Goal: Information Seeking & Learning: Compare options

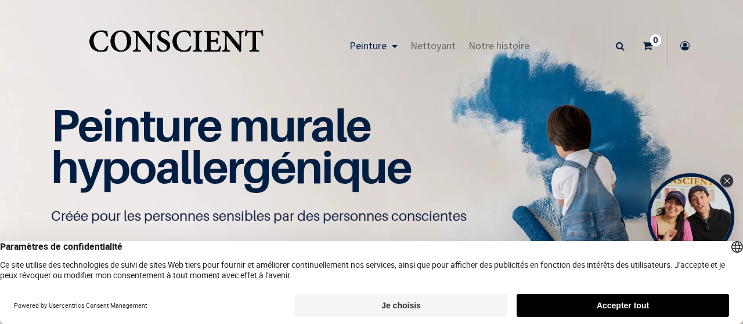
scroll to position [1, 0]
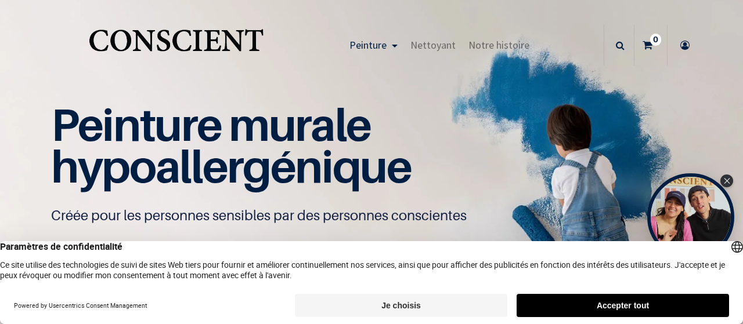
click at [389, 314] on button "Je choisis" at bounding box center [401, 305] width 212 height 23
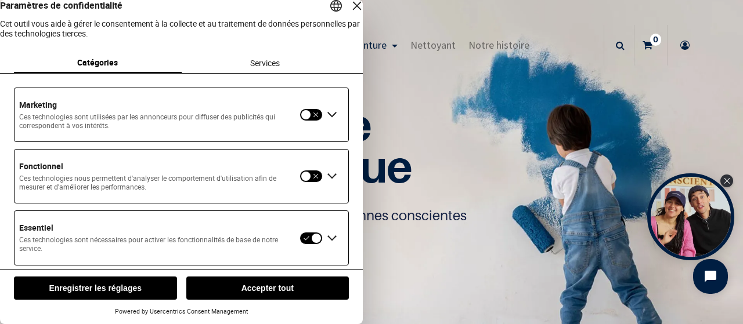
click at [129, 285] on button "Enregistrer les réglages" at bounding box center [95, 288] width 163 height 23
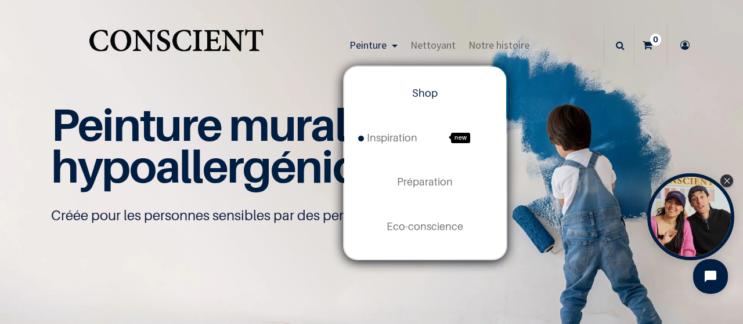
click at [393, 31] on link "Peinture" at bounding box center [373, 45] width 61 height 41
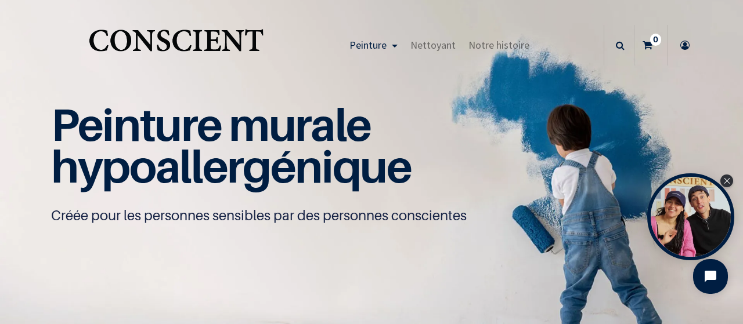
click at [390, 43] on link "Peinture" at bounding box center [373, 45] width 61 height 41
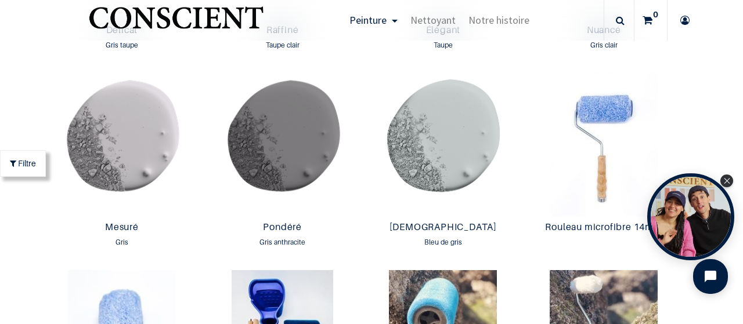
scroll to position [1924, 0]
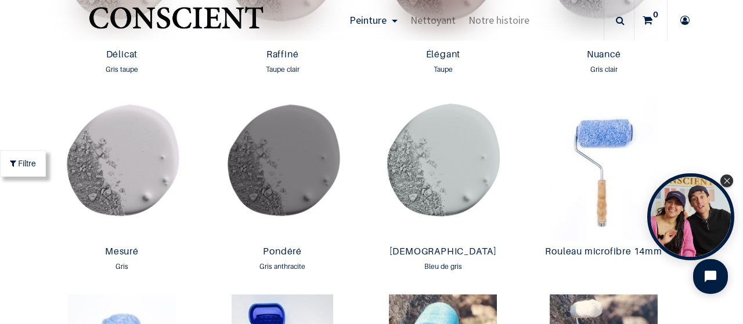
drag, startPoint x: 741, startPoint y: 17, endPoint x: 734, endPoint y: 132, distance: 115.1
click at [734, 132] on div "True Peinture Shop new 0" at bounding box center [371, 162] width 743 height 324
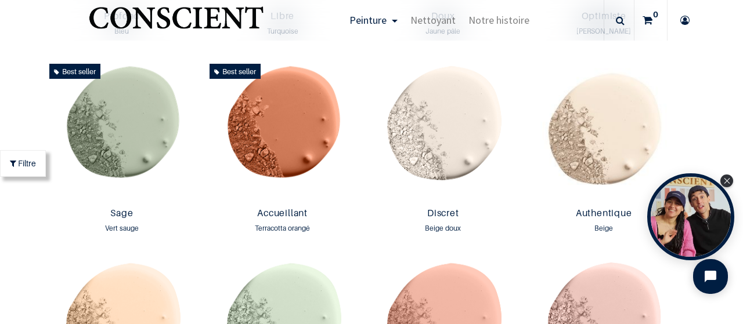
scroll to position [994, 0]
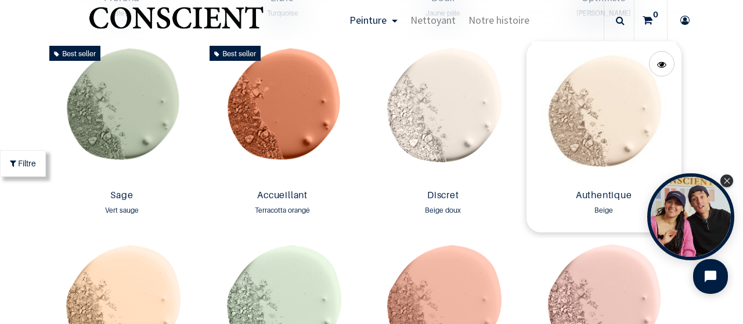
click at [616, 114] on img at bounding box center [603, 113] width 155 height 144
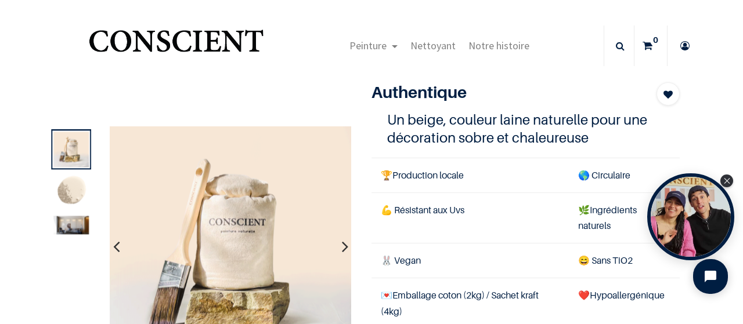
click at [73, 219] on img at bounding box center [70, 225] width 35 height 19
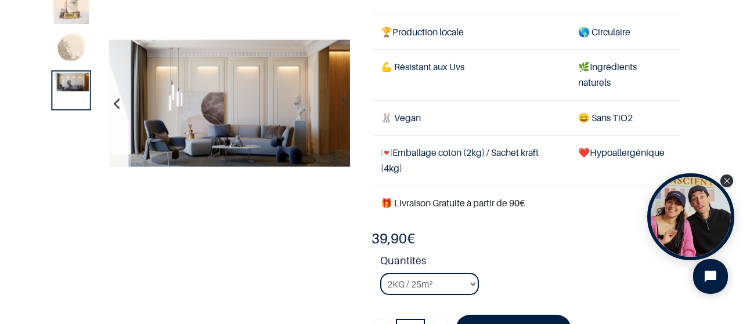
scroll to position [60, 0]
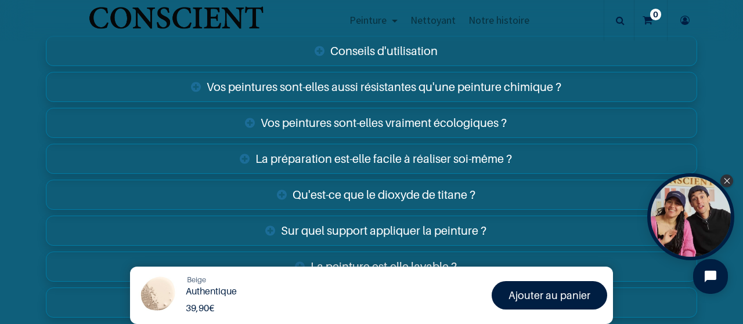
scroll to position [1847, 0]
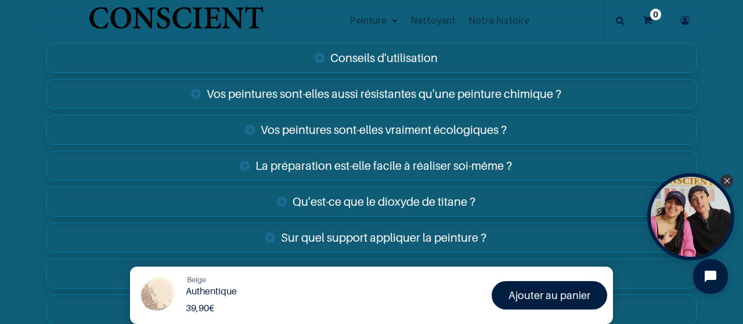
click at [386, 61] on link "Conseils d'utilisation" at bounding box center [371, 58] width 651 height 30
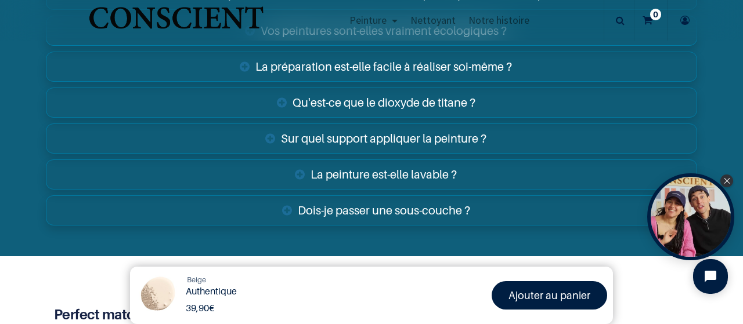
scroll to position [2068, 0]
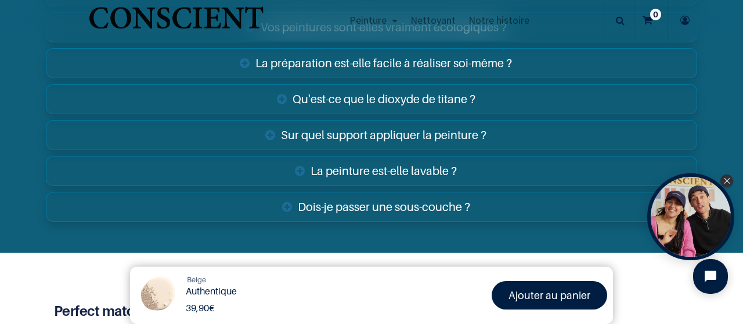
click at [453, 129] on link "Sur quel support appliquer la peinture ?" at bounding box center [371, 135] width 651 height 30
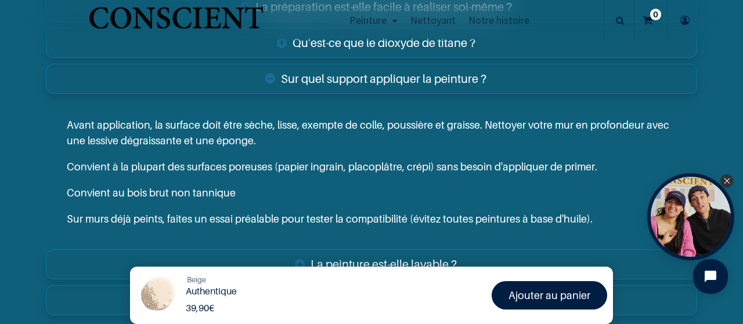
scroll to position [2151, 0]
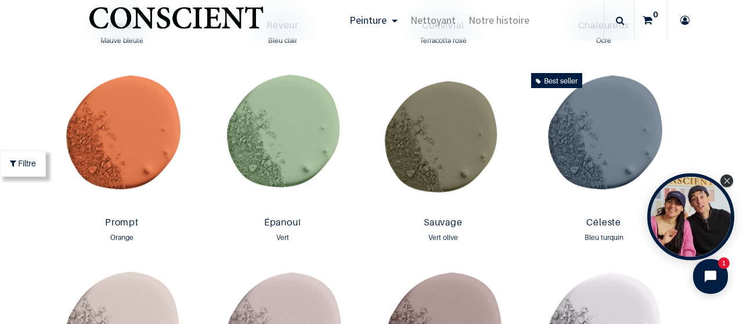
scroll to position [1547, 0]
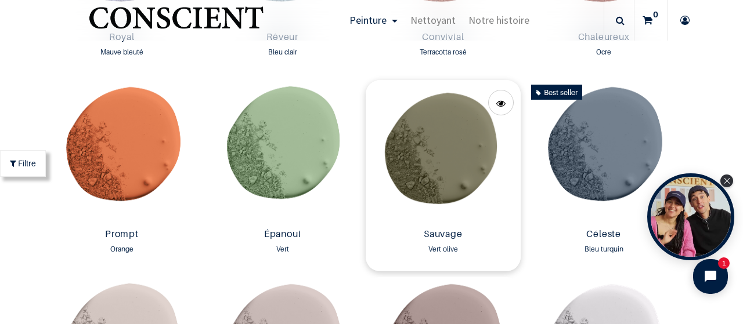
click at [445, 153] on img at bounding box center [442, 152] width 155 height 144
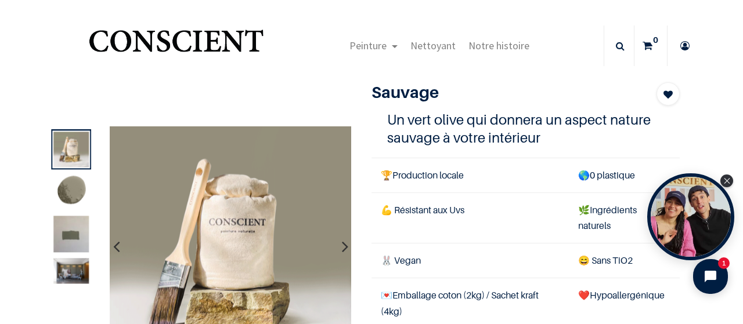
click at [78, 219] on img at bounding box center [70, 239] width 35 height 47
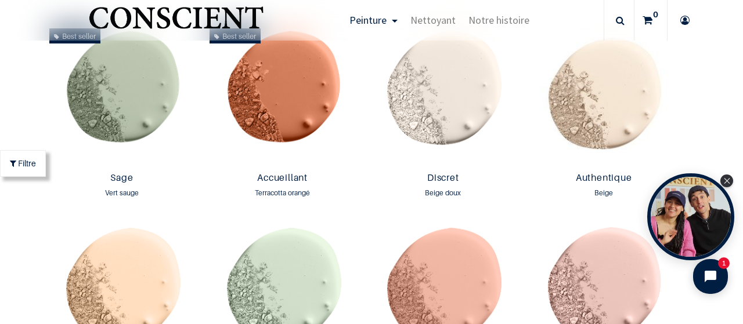
scroll to position [1035, 0]
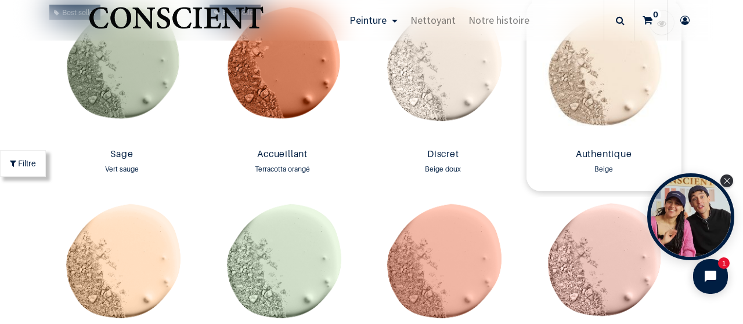
click at [619, 89] on img at bounding box center [603, 72] width 155 height 144
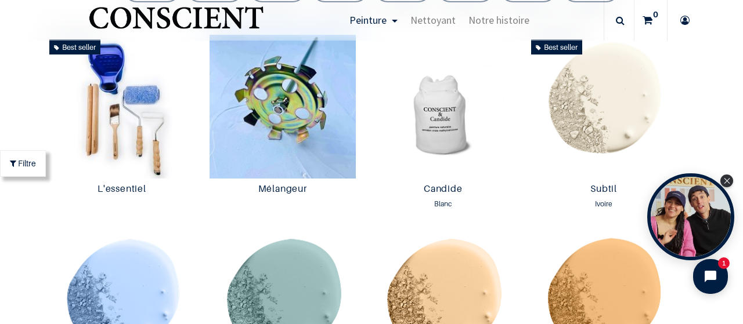
scroll to position [506, 0]
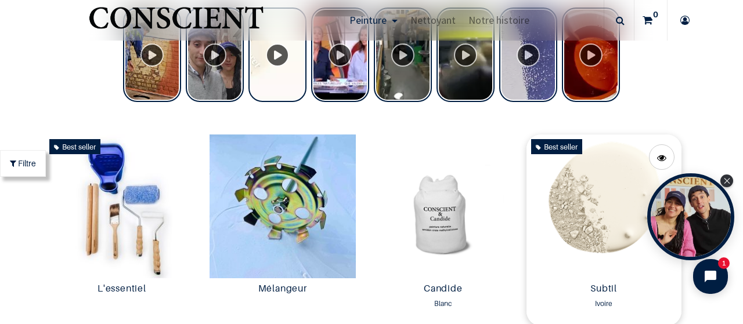
click at [597, 186] on img at bounding box center [603, 207] width 155 height 144
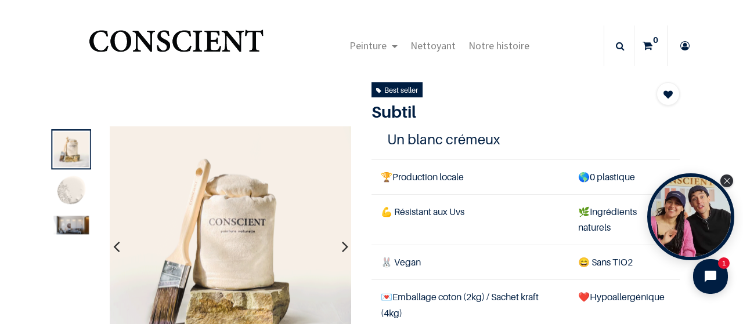
click at [75, 228] on img at bounding box center [70, 225] width 35 height 19
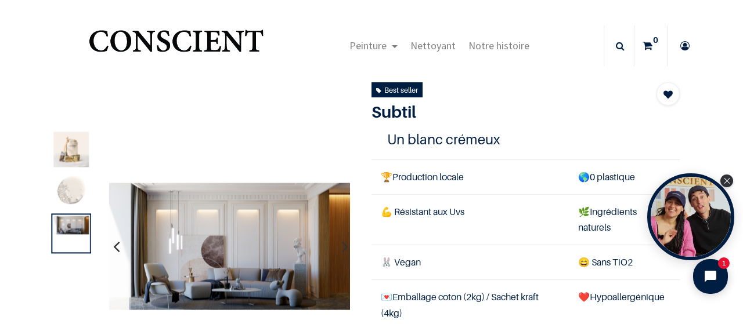
click at [75, 191] on img at bounding box center [70, 191] width 35 height 35
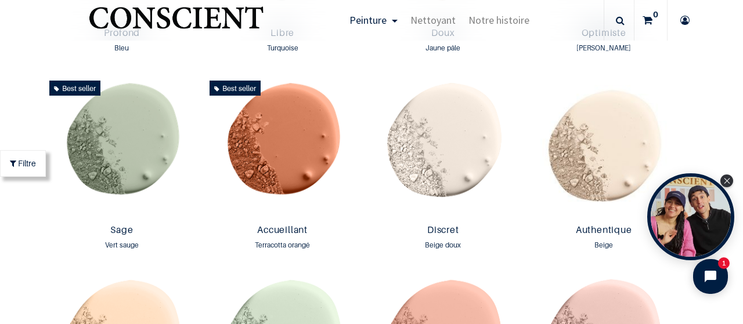
scroll to position [989, 0]
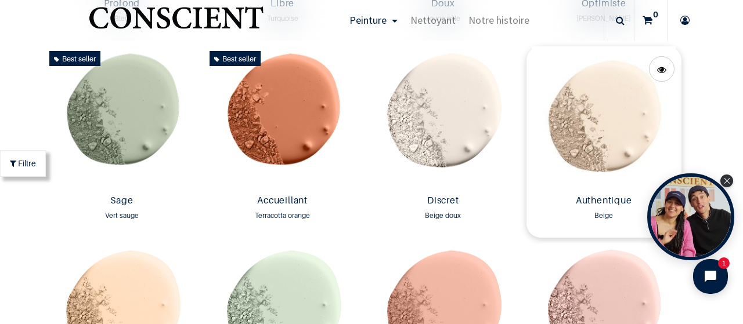
click at [617, 115] on img at bounding box center [603, 118] width 155 height 144
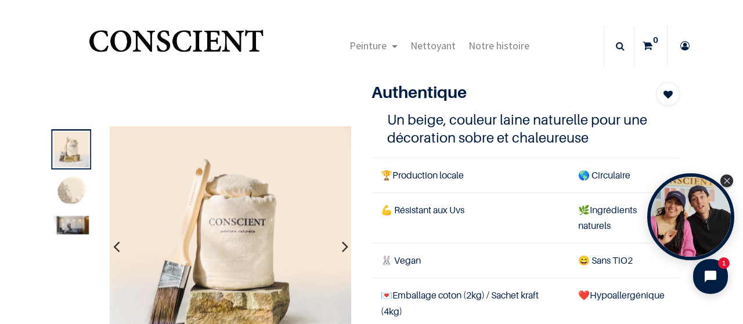
click at [75, 227] on img at bounding box center [70, 225] width 35 height 19
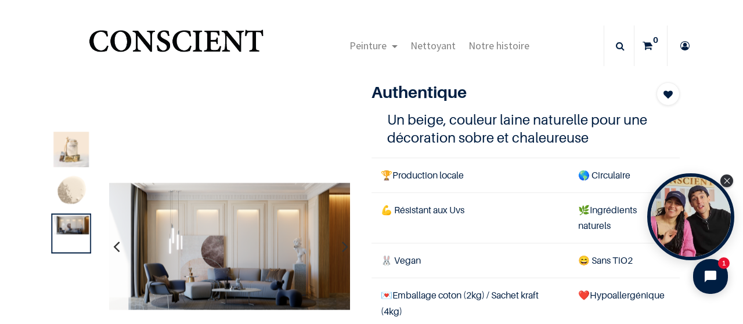
click at [72, 203] on img at bounding box center [70, 191] width 35 height 35
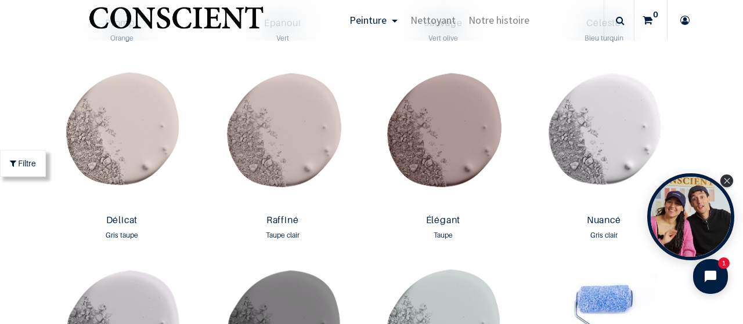
scroll to position [1752, 0]
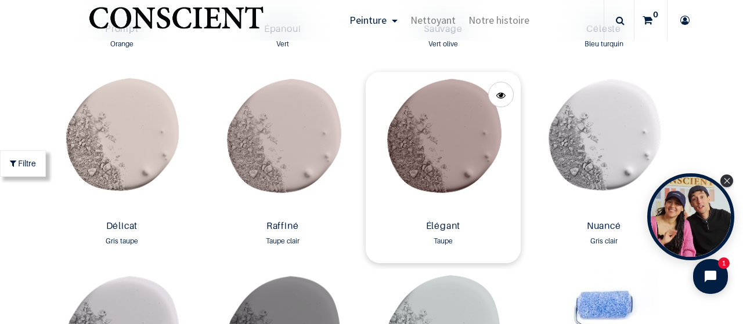
click at [441, 160] on img at bounding box center [442, 144] width 155 height 144
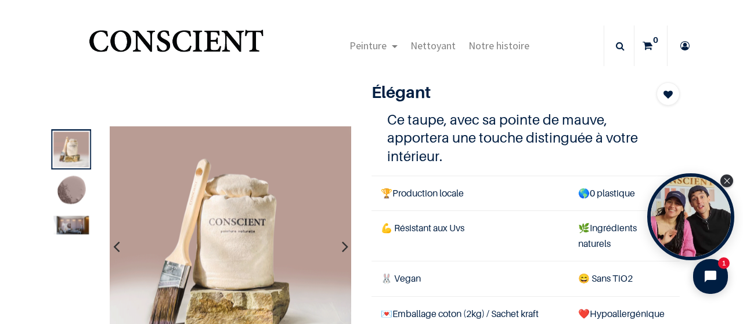
click at [78, 225] on img at bounding box center [70, 225] width 35 height 19
